Goal: Find specific page/section: Find specific page/section

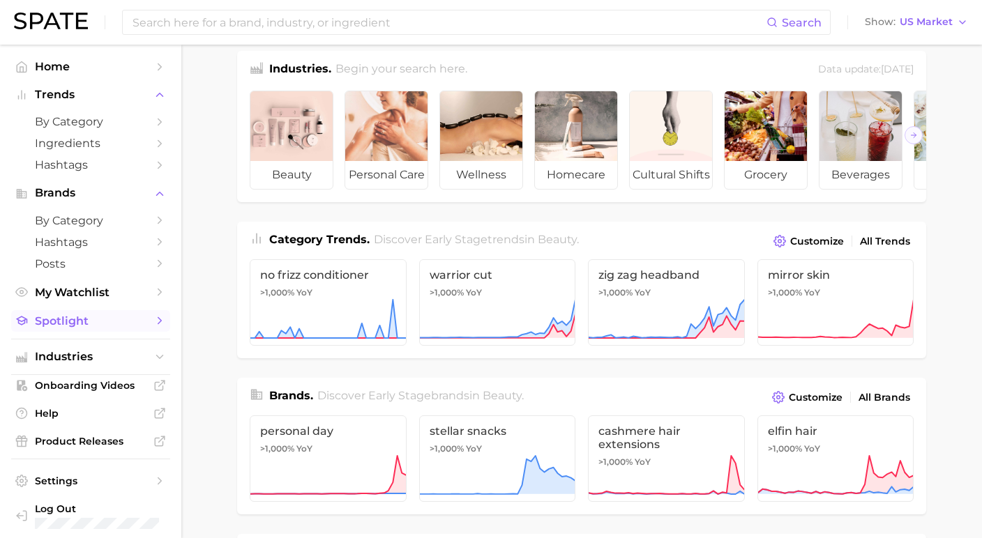
scroll to position [17, 0]
click at [91, 291] on span "My Watchlist" at bounding box center [91, 292] width 112 height 13
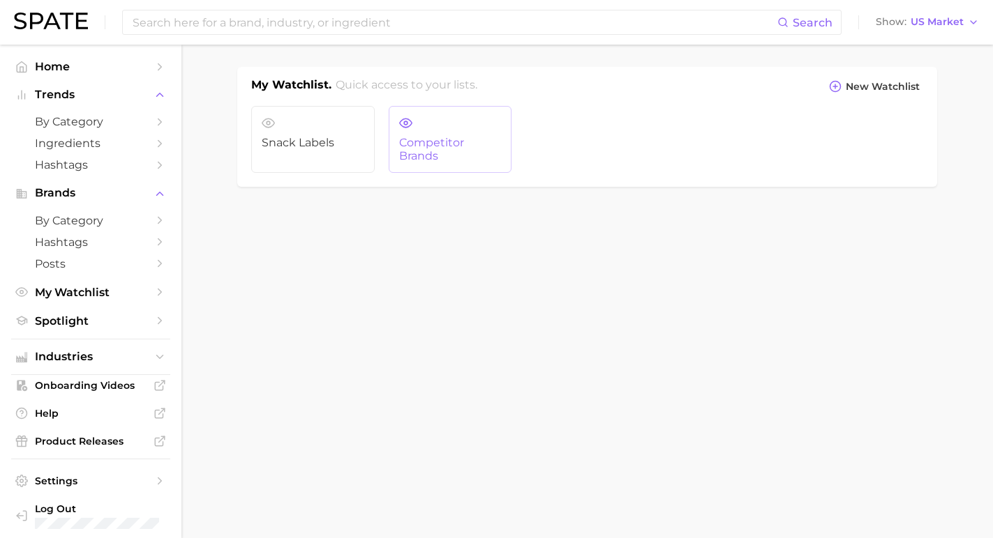
click at [421, 135] on link "Competitor Brands" at bounding box center [450, 139] width 123 height 67
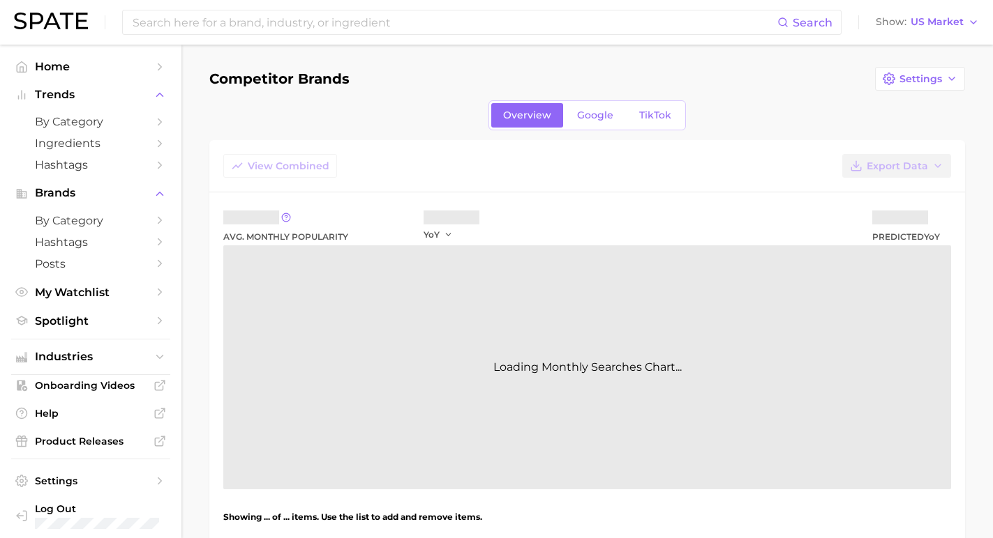
click at [421, 135] on div "Competitor Brands Settings Overview Google TikTok View Combined Export Data Avg…" at bounding box center [586, 365] width 755 height 597
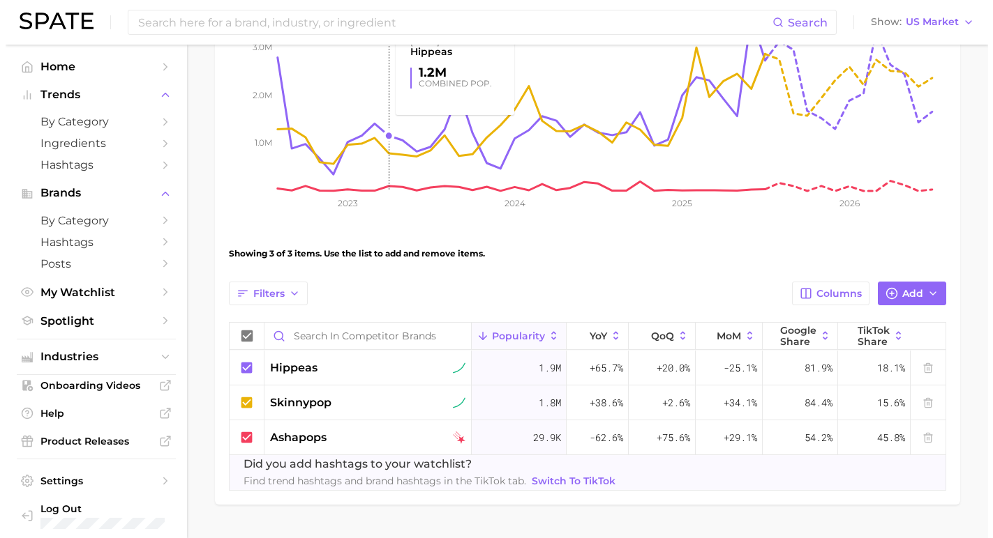
scroll to position [280, 0]
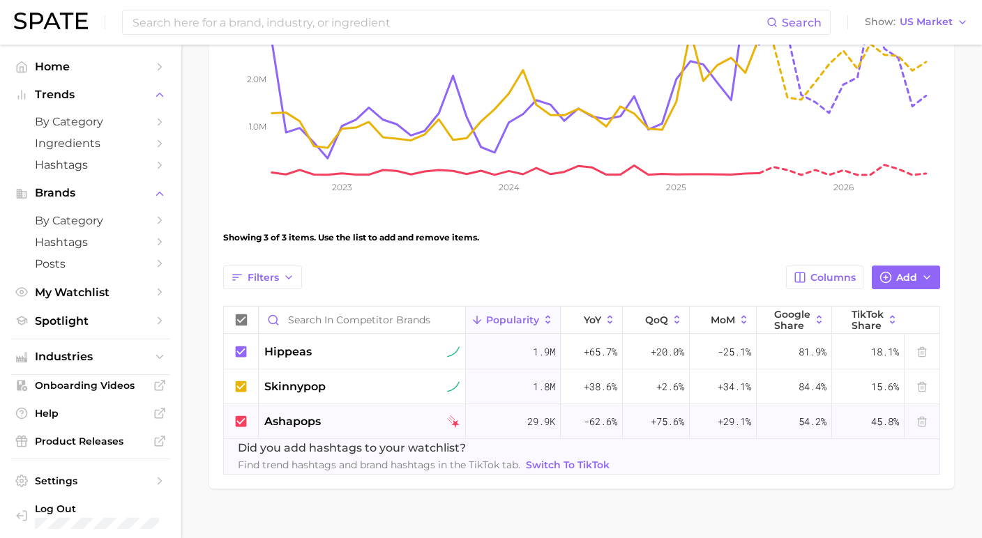
click at [289, 419] on span "ashapops" at bounding box center [292, 422] width 56 height 17
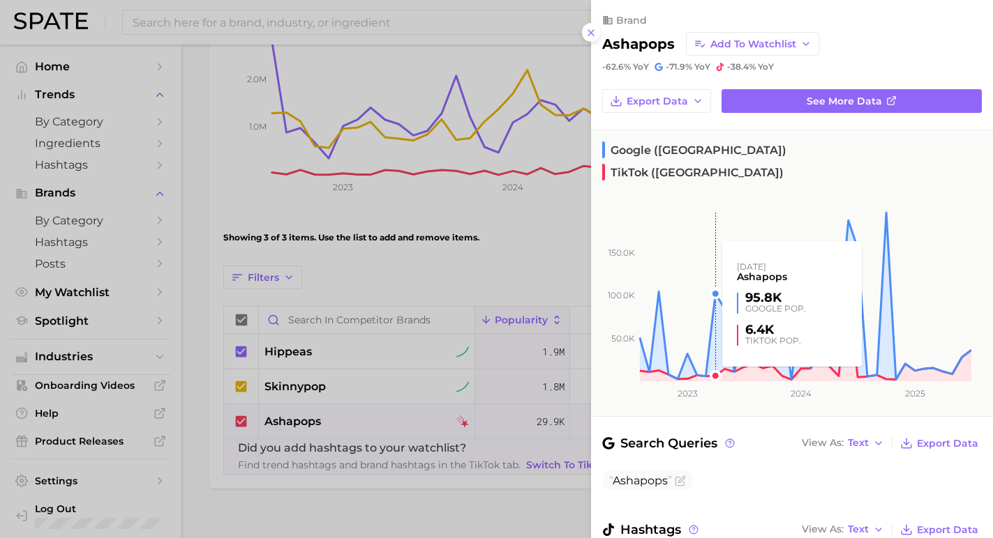
click at [711, 193] on rect at bounding box center [781, 280] width 380 height 204
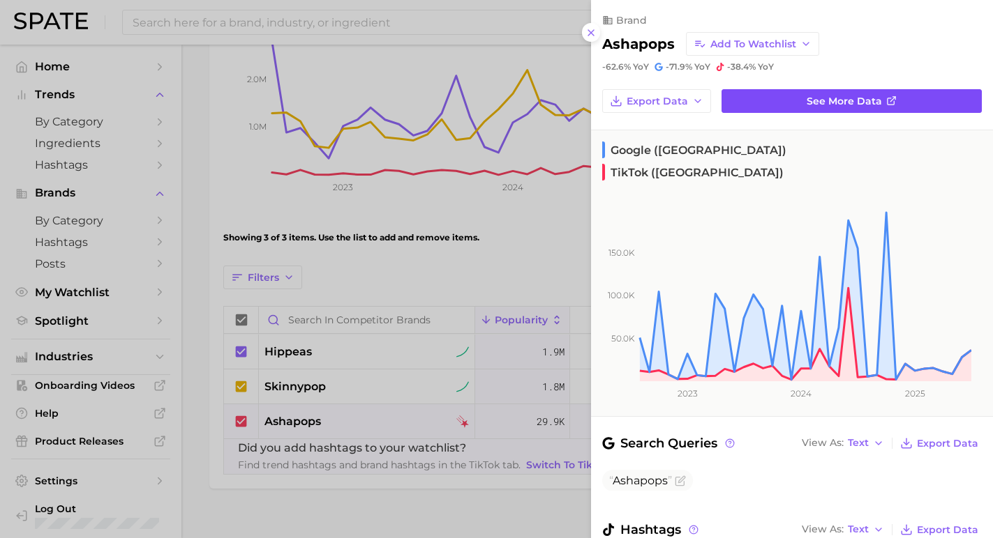
click at [750, 98] on link "See more data" at bounding box center [851, 101] width 260 height 24
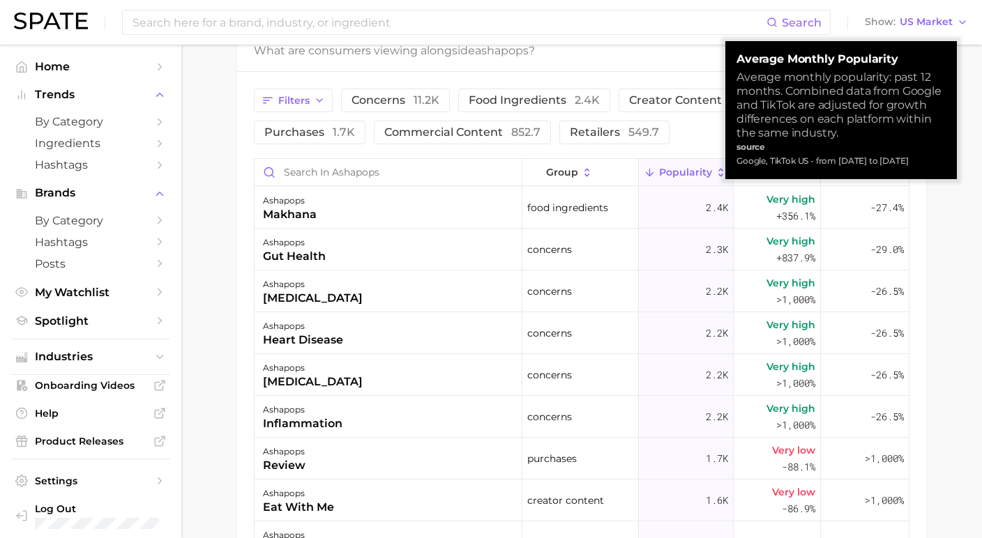
click at [704, 142] on div "Filters concerns 11.2k food ingredients 2.4k creator content 2.2k purchases 1.7…" at bounding box center [539, 117] width 570 height 56
